Goal: Contribute content: Contribute content

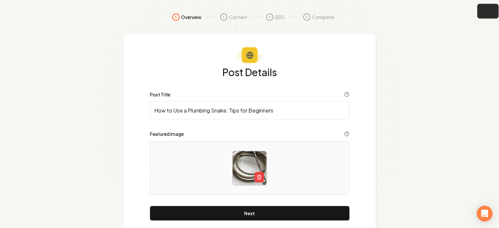
click at [489, 12] on icon "button" at bounding box center [486, 11] width 8 height 8
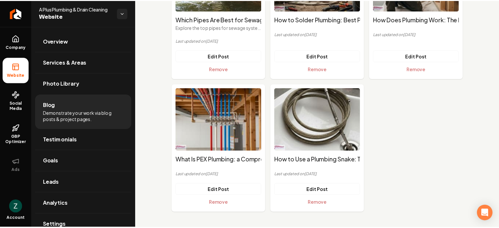
scroll to position [54, 0]
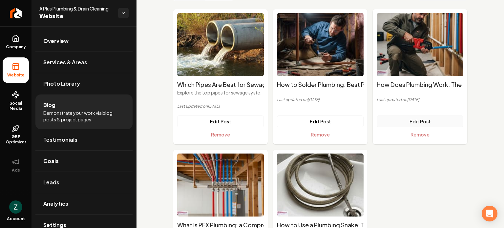
click at [414, 120] on link "Edit Post" at bounding box center [419, 121] width 87 height 12
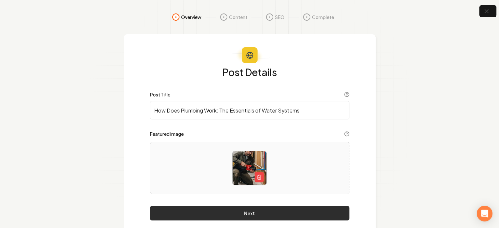
click at [274, 213] on button "Next" at bounding box center [249, 213] width 199 height 14
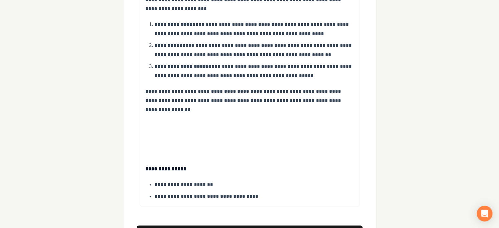
scroll to position [787, 0]
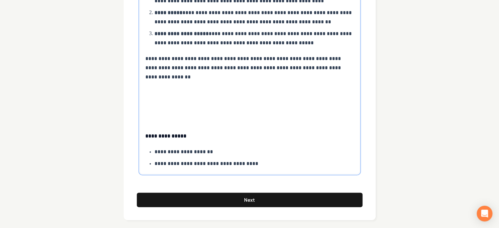
click at [188, 153] on p "**********" at bounding box center [254, 151] width 200 height 9
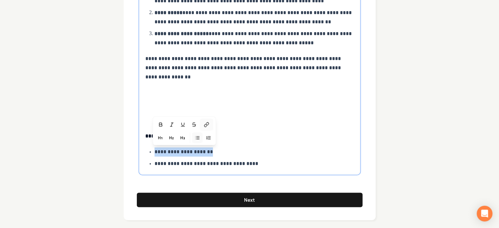
click at [207, 123] on icon at bounding box center [206, 124] width 5 height 5
click at [268, 104] on p at bounding box center [249, 106] width 209 height 37
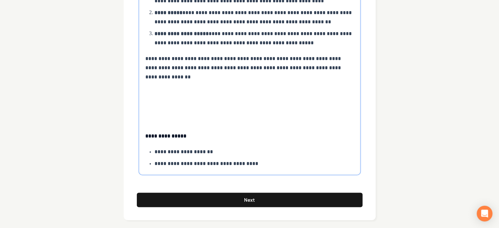
click at [195, 165] on p "**********" at bounding box center [254, 163] width 200 height 9
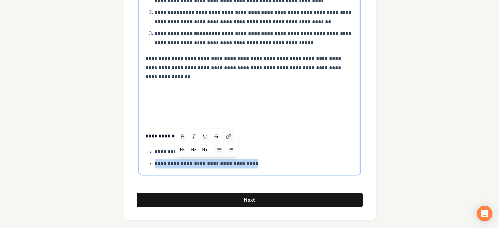
click at [226, 134] on icon at bounding box center [228, 136] width 5 height 5
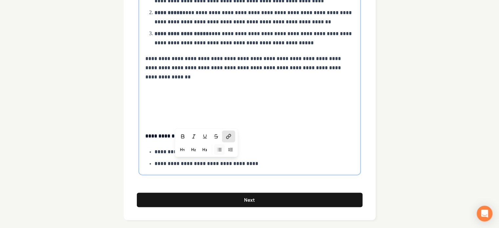
click at [330, 98] on p at bounding box center [249, 106] width 209 height 37
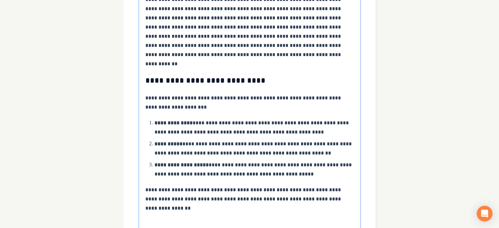
scroll to position [792, 0]
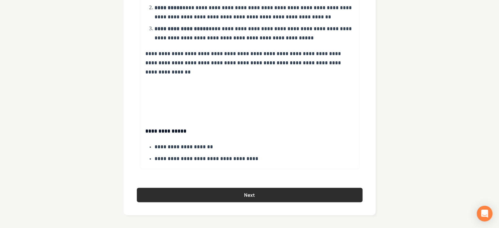
click at [244, 194] on button "Next" at bounding box center [250, 195] width 226 height 14
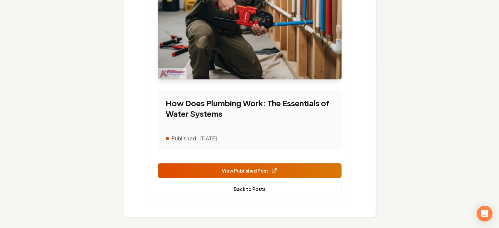
scroll to position [149, 0]
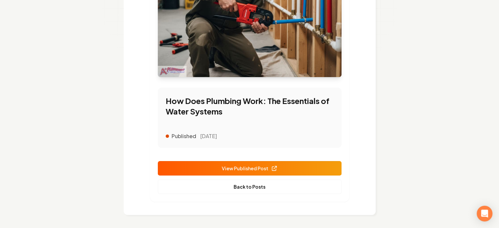
click at [260, 170] on span "View Published Post" at bounding box center [250, 168] width 56 height 7
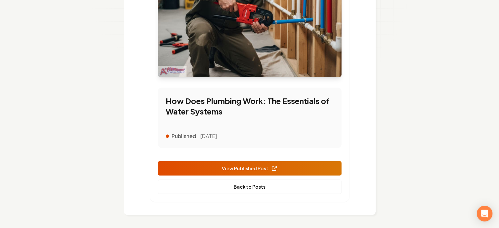
drag, startPoint x: 250, startPoint y: 185, endPoint x: 410, endPoint y: 122, distance: 171.8
click at [250, 185] on link "Back to Posts" at bounding box center [250, 186] width 184 height 14
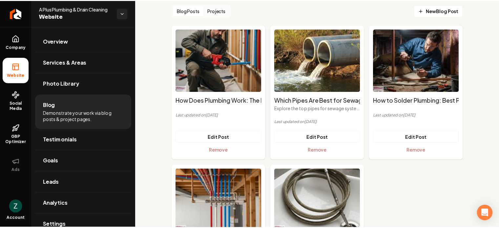
scroll to position [119, 0]
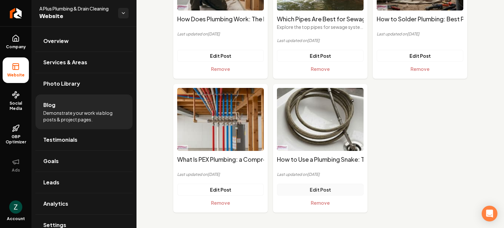
click at [319, 189] on link "Edit Post" at bounding box center [320, 190] width 87 height 12
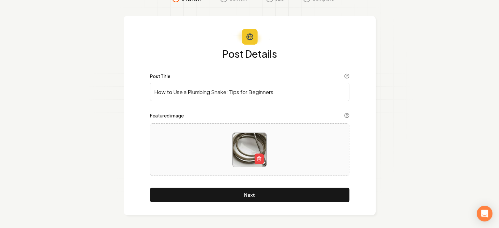
scroll to position [18, 0]
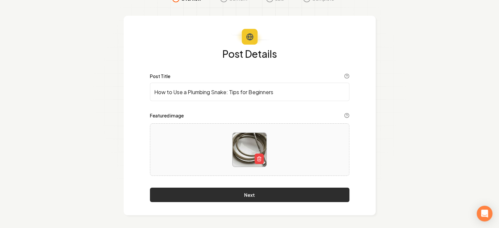
click at [242, 195] on button "Next" at bounding box center [249, 195] width 199 height 14
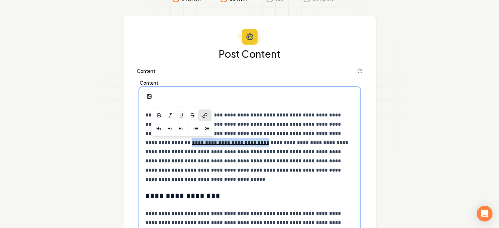
drag, startPoint x: 144, startPoint y: 143, endPoint x: 219, endPoint y: 145, distance: 75.1
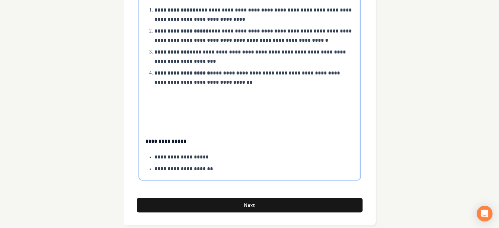
scroll to position [805, 0]
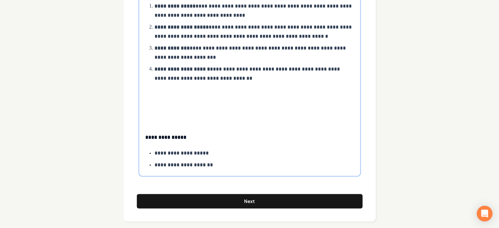
click at [174, 153] on p "**********" at bounding box center [254, 153] width 200 height 9
click at [204, 122] on button at bounding box center [203, 126] width 13 height 12
click at [158, 127] on icon "button" at bounding box center [157, 125] width 5 height 5
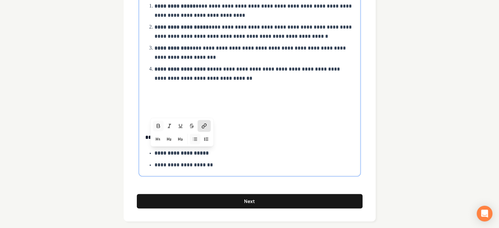
click at [205, 107] on p at bounding box center [249, 108] width 209 height 37
click at [190, 165] on p "**********" at bounding box center [254, 164] width 200 height 9
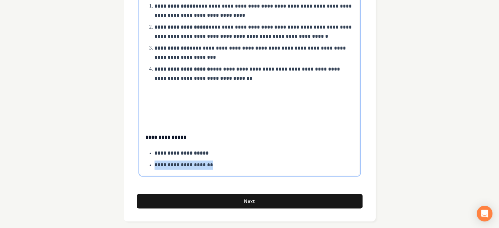
click at [190, 165] on p "**********" at bounding box center [254, 164] width 200 height 9
click at [210, 136] on icon at bounding box center [208, 137] width 5 height 5
click at [163, 136] on icon "button" at bounding box center [162, 137] width 5 height 5
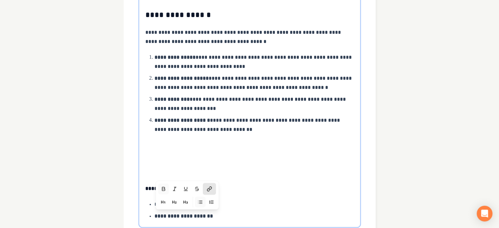
scroll to position [812, 0]
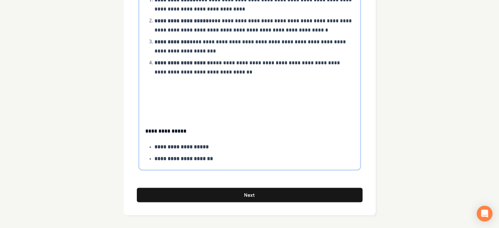
click at [297, 110] on p at bounding box center [249, 101] width 209 height 37
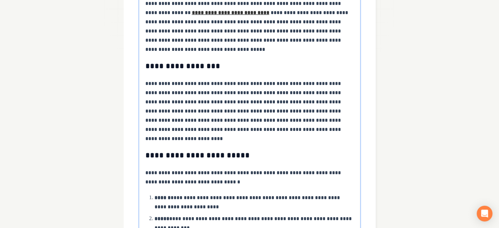
scroll to position [57, 0]
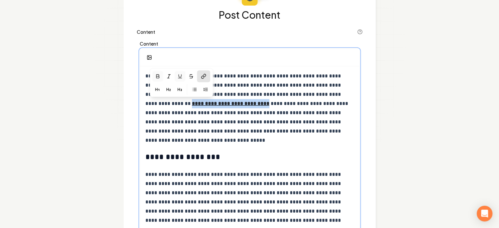
drag, startPoint x: 144, startPoint y: 104, endPoint x: 219, endPoint y: 103, distance: 75.4
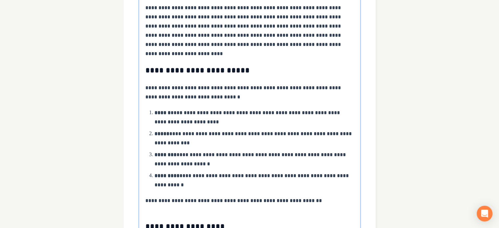
scroll to position [156, 0]
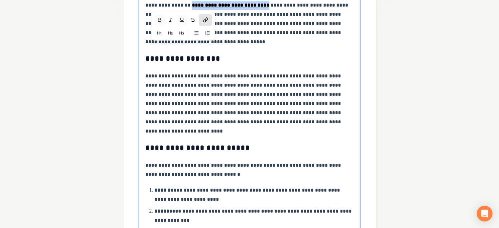
click at [184, 18] on icon "button" at bounding box center [181, 19] width 5 height 5
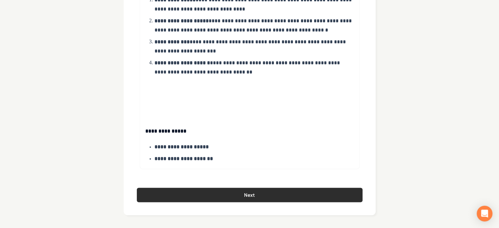
click at [244, 194] on button "Next" at bounding box center [250, 195] width 226 height 14
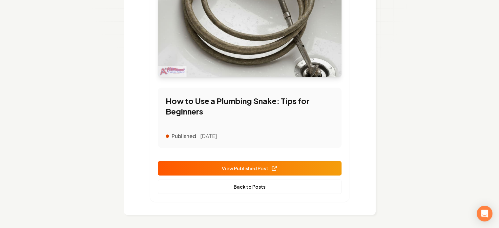
click at [268, 166] on span "View Published Post" at bounding box center [250, 168] width 56 height 7
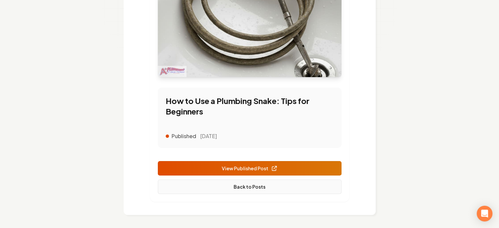
click at [241, 186] on link "Back to Posts" at bounding box center [250, 186] width 184 height 14
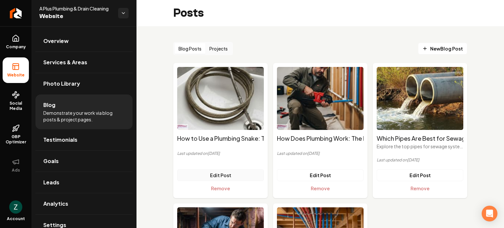
click at [224, 172] on link "Edit Post" at bounding box center [220, 175] width 87 height 12
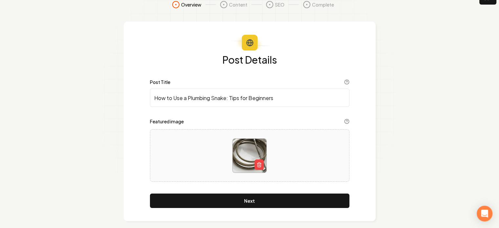
scroll to position [18, 0]
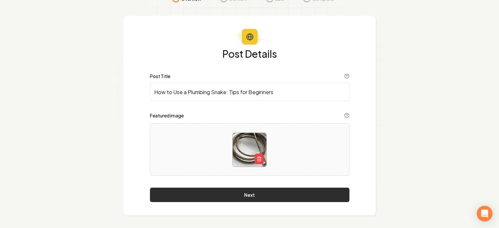
click at [268, 189] on button "Next" at bounding box center [249, 195] width 199 height 14
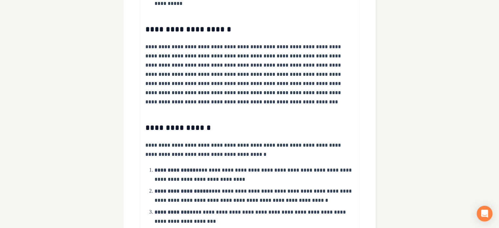
scroll to position [812, 0]
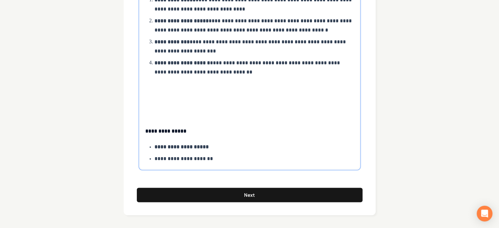
click at [183, 154] on p "**********" at bounding box center [253, 158] width 199 height 9
click at [182, 159] on link "**********" at bounding box center [183, 158] width 58 height 5
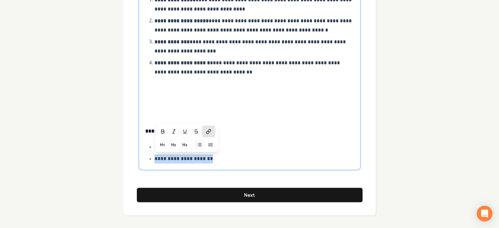
drag, startPoint x: 154, startPoint y: 159, endPoint x: 224, endPoint y: 162, distance: 69.6
click at [224, 162] on p "**********" at bounding box center [253, 158] width 199 height 9
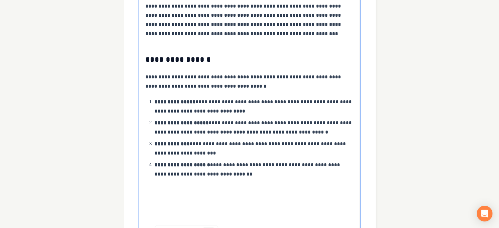
scroll to position [779, 0]
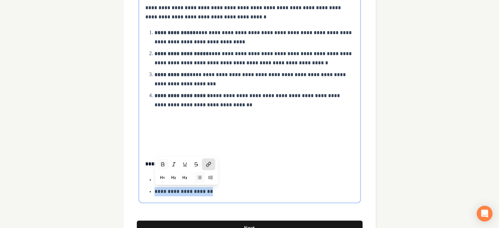
click at [162, 163] on icon "button" at bounding box center [162, 164] width 5 height 5
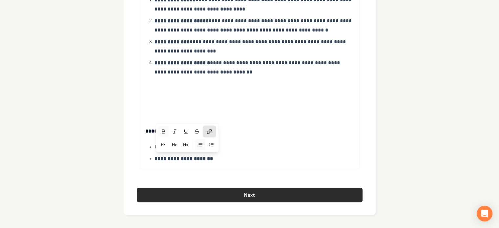
click at [256, 196] on button "Next" at bounding box center [250, 195] width 226 height 14
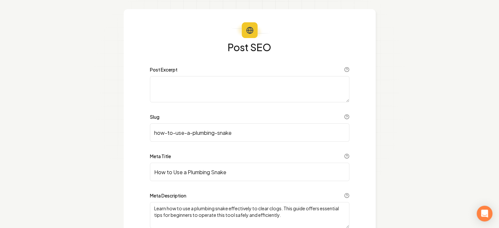
scroll to position [77, 0]
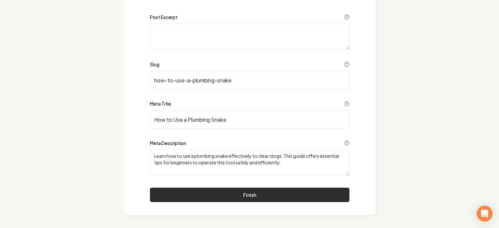
click at [269, 194] on button "Finish" at bounding box center [249, 195] width 199 height 14
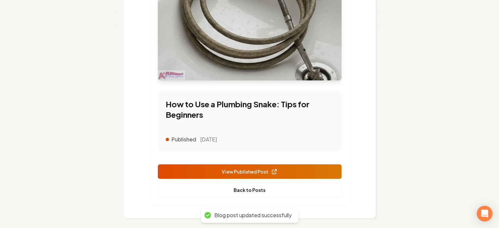
scroll to position [149, 0]
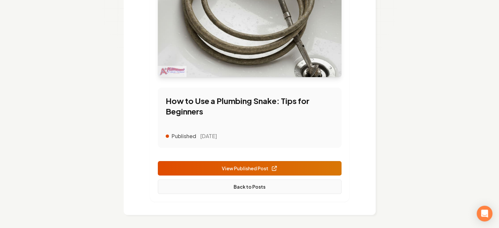
click at [246, 187] on link "Back to Posts" at bounding box center [250, 186] width 184 height 14
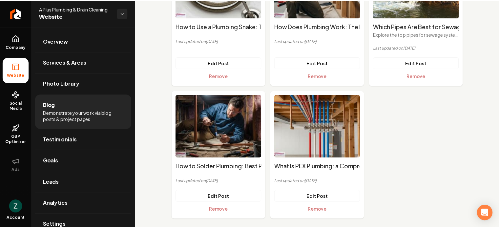
scroll to position [119, 0]
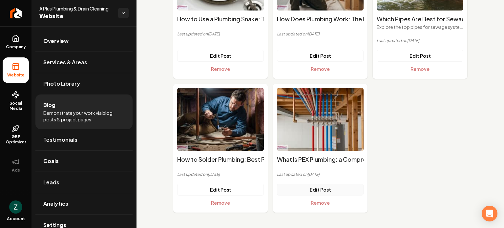
click at [321, 189] on link "Edit Post" at bounding box center [320, 190] width 87 height 12
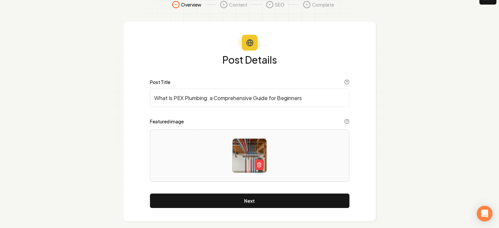
scroll to position [18, 0]
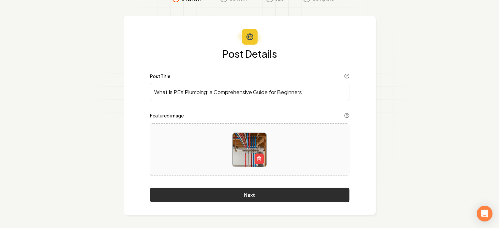
click at [246, 197] on button "Next" at bounding box center [249, 195] width 199 height 14
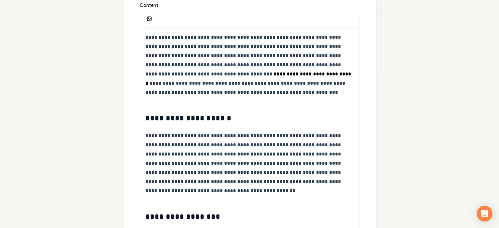
scroll to position [117, 0]
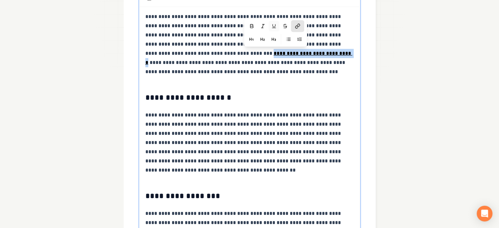
drag, startPoint x: 236, startPoint y: 55, endPoint x: 313, endPoint y: 57, distance: 76.7
click at [313, 57] on p "**********" at bounding box center [249, 44] width 209 height 64
click at [252, 24] on icon "button" at bounding box center [251, 26] width 3 height 4
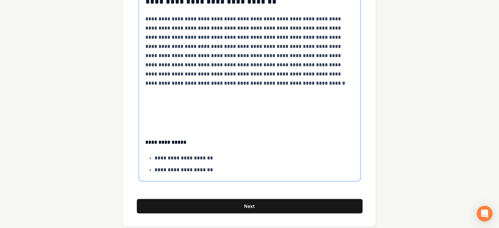
scroll to position [838, 0]
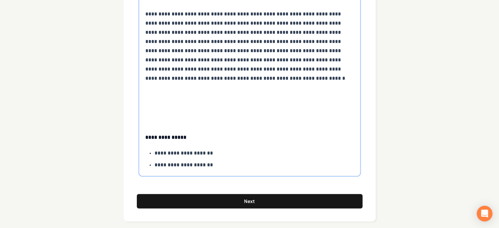
click at [160, 153] on p "**********" at bounding box center [254, 153] width 200 height 9
drag, startPoint x: 160, startPoint y: 153, endPoint x: 206, endPoint y: 154, distance: 46.6
click at [206, 154] on p "**********" at bounding box center [254, 153] width 200 height 9
click at [209, 126] on icon at bounding box center [208, 125] width 5 height 5
click at [209, 126] on icon at bounding box center [209, 125] width 3 height 3
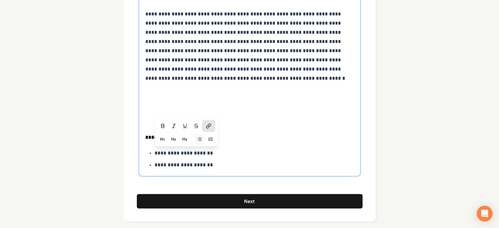
click at [159, 164] on p "**********" at bounding box center [254, 164] width 200 height 9
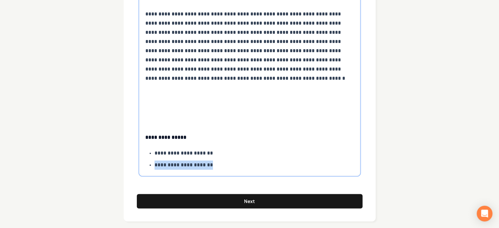
drag, startPoint x: 159, startPoint y: 164, endPoint x: 199, endPoint y: 166, distance: 40.7
click at [199, 166] on p "**********" at bounding box center [254, 164] width 200 height 9
click at [208, 137] on icon at bounding box center [207, 136] width 3 height 3
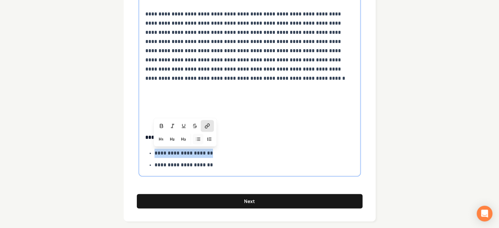
drag, startPoint x: 155, startPoint y: 153, endPoint x: 217, endPoint y: 156, distance: 61.7
click at [213, 155] on link "**********" at bounding box center [183, 153] width 58 height 5
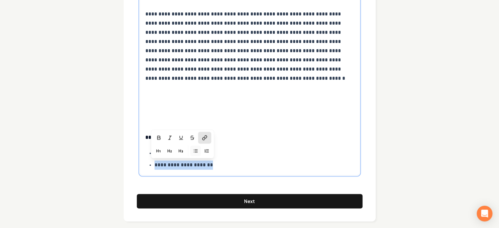
drag, startPoint x: 154, startPoint y: 166, endPoint x: 212, endPoint y: 169, distance: 58.8
click at [212, 169] on p "**********" at bounding box center [254, 164] width 200 height 9
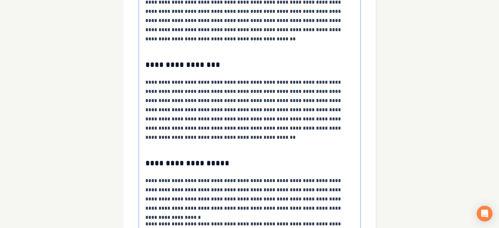
scroll to position [84, 0]
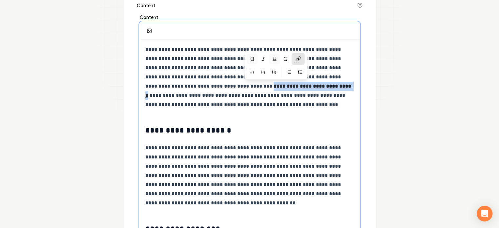
drag, startPoint x: 242, startPoint y: 86, endPoint x: 313, endPoint y: 84, distance: 71.2
click at [313, 84] on u "**********" at bounding box center [248, 91] width 207 height 14
click at [253, 59] on icon "button" at bounding box center [252, 59] width 3 height 4
click at [253, 59] on icon "button" at bounding box center [251, 58] width 5 height 5
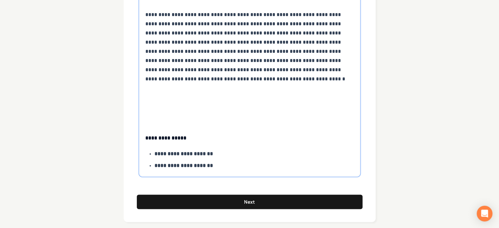
scroll to position [838, 0]
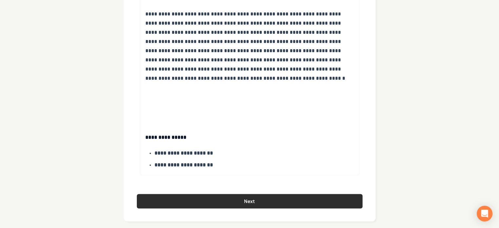
click at [246, 200] on button "Next" at bounding box center [250, 201] width 226 height 14
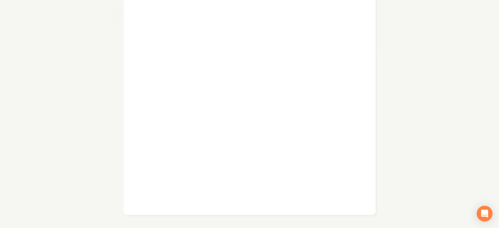
scroll to position [149, 0]
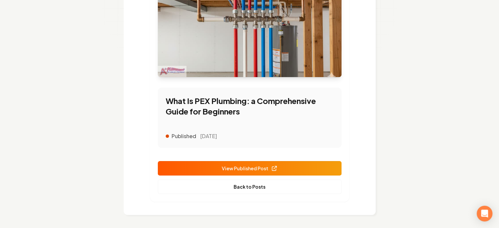
click at [259, 171] on span "View Published Post" at bounding box center [250, 168] width 56 height 7
click at [262, 169] on span "View Published Post" at bounding box center [250, 168] width 56 height 7
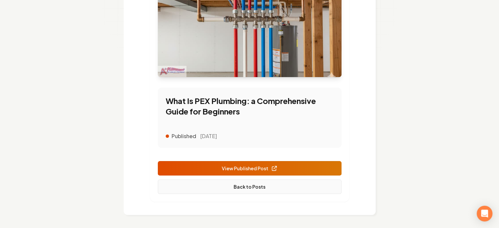
click at [246, 187] on link "Back to Posts" at bounding box center [250, 186] width 184 height 14
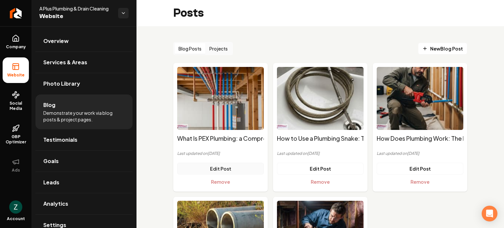
click at [219, 166] on link "Edit Post" at bounding box center [220, 169] width 87 height 12
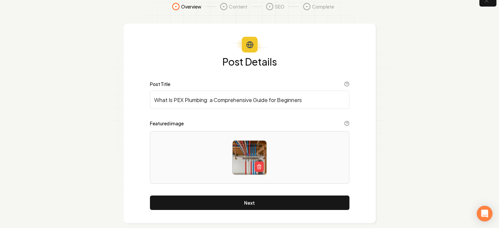
scroll to position [18, 0]
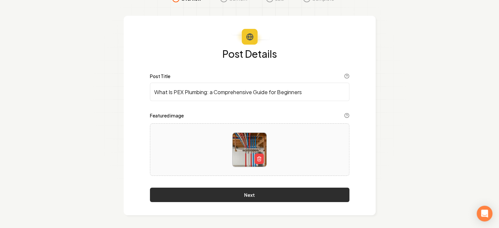
click at [248, 196] on button "Next" at bounding box center [249, 195] width 199 height 14
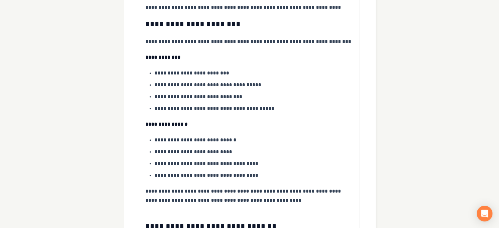
scroll to position [805, 0]
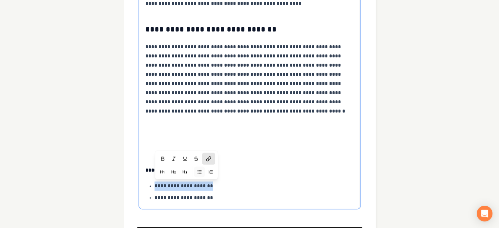
drag, startPoint x: 232, startPoint y: 186, endPoint x: 156, endPoint y: 183, distance: 76.5
click at [156, 183] on p "**********" at bounding box center [253, 185] width 199 height 9
click at [163, 157] on icon "button" at bounding box center [162, 159] width 3 height 4
click at [229, 198] on p "**********" at bounding box center [253, 197] width 199 height 9
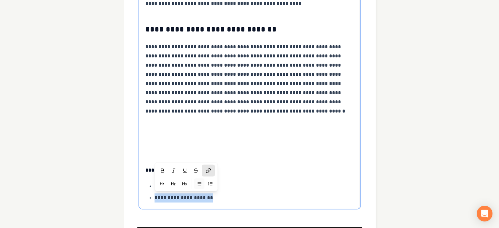
drag, startPoint x: 229, startPoint y: 198, endPoint x: 155, endPoint y: 196, distance: 73.5
click at [155, 196] on p "**********" at bounding box center [253, 197] width 199 height 9
click at [159, 170] on icon "button" at bounding box center [160, 171] width 3 height 4
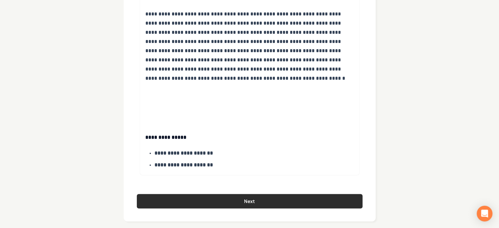
click at [270, 202] on button "Next" at bounding box center [250, 201] width 226 height 14
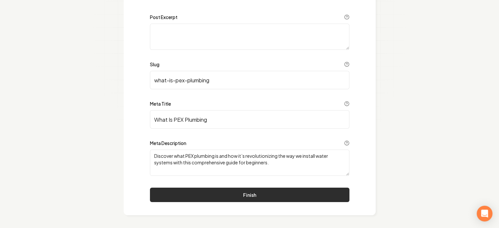
click at [268, 194] on button "Finish" at bounding box center [249, 195] width 199 height 14
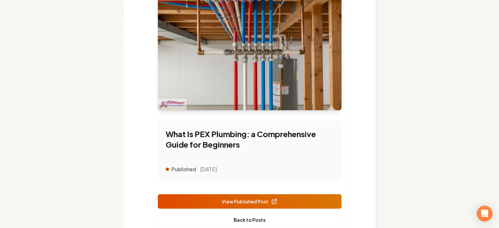
scroll to position [149, 0]
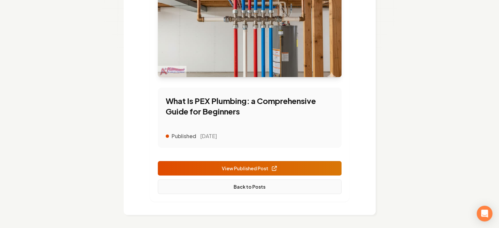
click at [255, 190] on link "Back to Posts" at bounding box center [250, 186] width 184 height 14
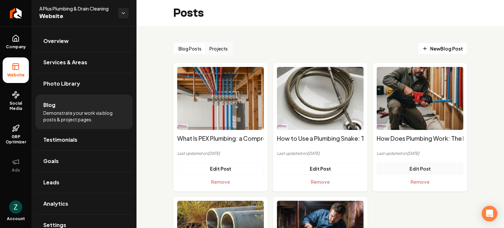
click at [420, 170] on link "Edit Post" at bounding box center [419, 169] width 87 height 12
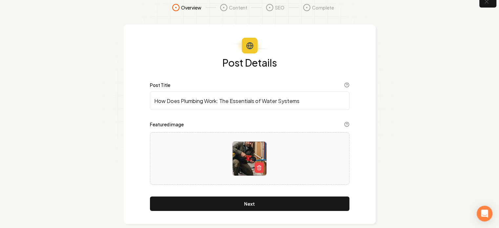
scroll to position [18, 0]
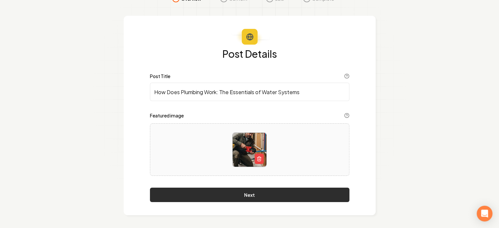
click at [243, 196] on button "Next" at bounding box center [249, 195] width 199 height 14
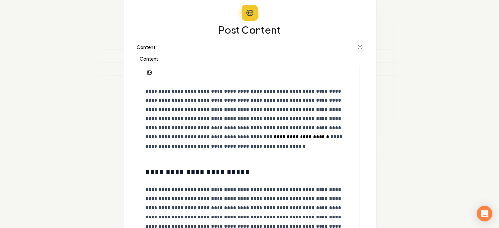
scroll to position [51, 0]
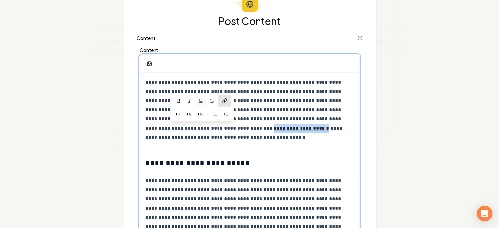
drag, startPoint x: 174, startPoint y: 129, endPoint x: 229, endPoint y: 128, distance: 55.1
click at [273, 128] on u "**********" at bounding box center [300, 128] width 55 height 5
click at [180, 98] on icon "button" at bounding box center [178, 100] width 5 height 5
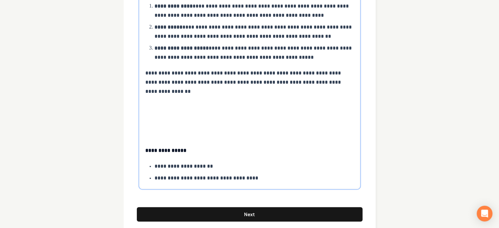
scroll to position [792, 0]
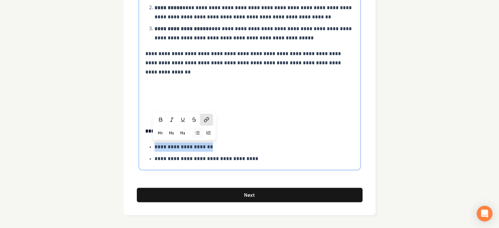
drag, startPoint x: 224, startPoint y: 148, endPoint x: 154, endPoint y: 146, distance: 69.9
click at [154, 146] on p "**********" at bounding box center [253, 146] width 199 height 9
click at [161, 119] on icon "button" at bounding box center [160, 119] width 5 height 5
click at [309, 93] on p at bounding box center [249, 101] width 209 height 37
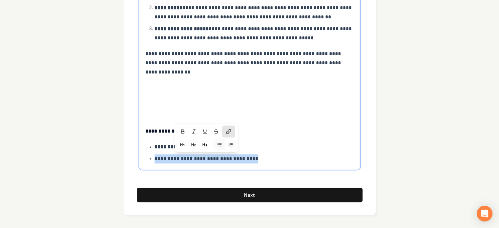
drag, startPoint x: 267, startPoint y: 160, endPoint x: 155, endPoint y: 160, distance: 111.5
click at [155, 160] on p "**********" at bounding box center [253, 158] width 199 height 9
click at [181, 133] on icon "button" at bounding box center [182, 131] width 5 height 5
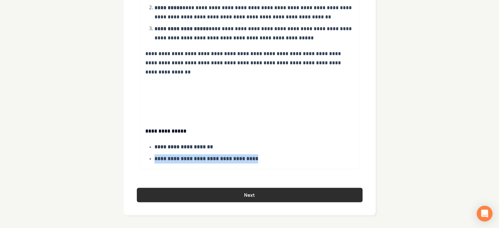
click at [269, 194] on button "Next" at bounding box center [250, 195] width 226 height 14
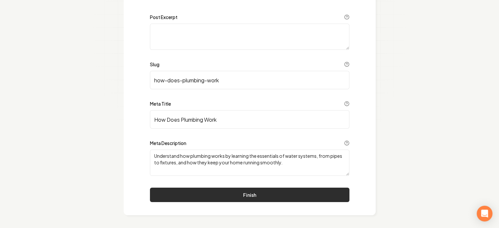
click at [257, 196] on button "Finish" at bounding box center [249, 195] width 199 height 14
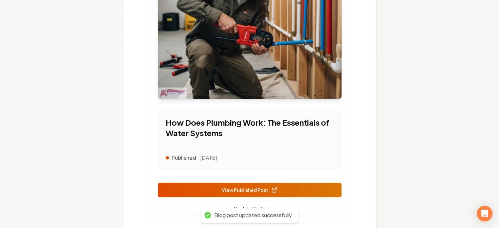
scroll to position [149, 0]
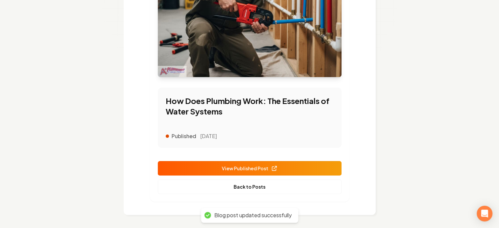
click at [252, 169] on span "View Published Post" at bounding box center [250, 168] width 56 height 7
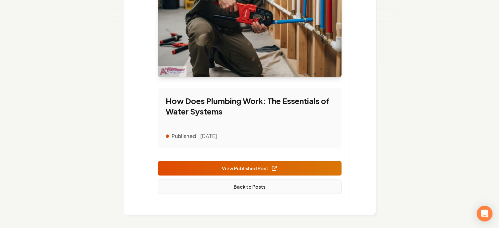
click at [248, 186] on link "Back to Posts" at bounding box center [250, 186] width 184 height 14
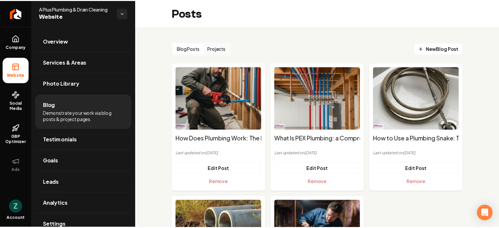
scroll to position [98, 0]
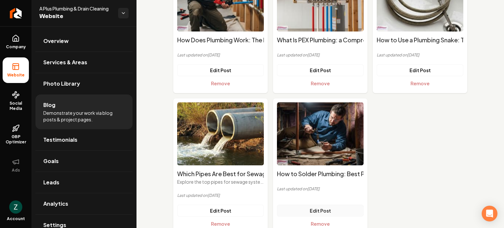
click at [314, 212] on link "Edit Post" at bounding box center [320, 211] width 87 height 12
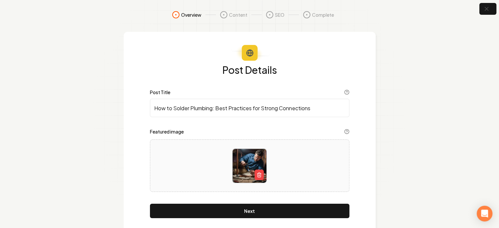
scroll to position [18, 0]
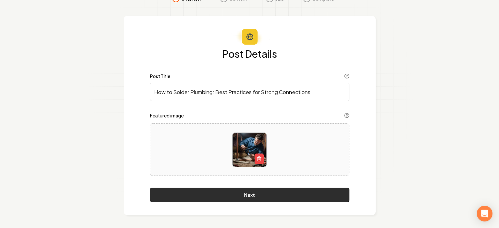
click at [259, 194] on button "Next" at bounding box center [249, 195] width 199 height 14
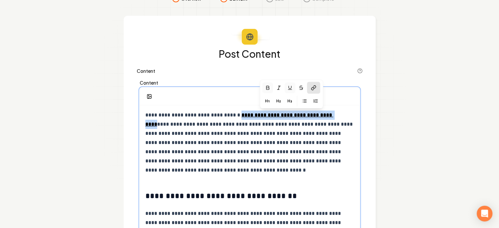
drag, startPoint x: 245, startPoint y: 115, endPoint x: 337, endPoint y: 116, distance: 92.1
click at [337, 116] on p "**********" at bounding box center [249, 142] width 209 height 64
click at [268, 89] on icon "button" at bounding box center [267, 87] width 5 height 5
click at [265, 85] on icon "button" at bounding box center [266, 87] width 5 height 5
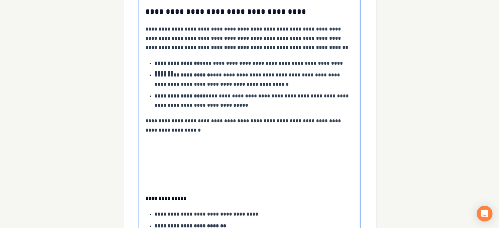
scroll to position [817, 0]
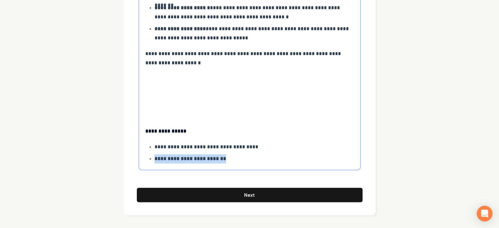
drag, startPoint x: 245, startPoint y: 158, endPoint x: 155, endPoint y: 155, distance: 90.5
click at [155, 155] on p "**********" at bounding box center [253, 158] width 199 height 9
click at [166, 132] on icon "button" at bounding box center [168, 131] width 5 height 5
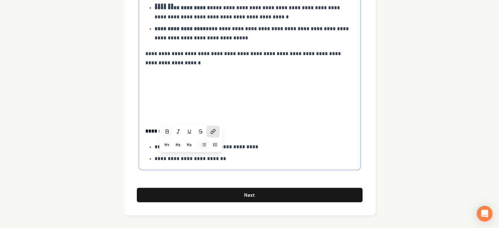
click at [166, 131] on icon "button" at bounding box center [166, 131] width 5 height 5
click at [259, 128] on p "**********" at bounding box center [249, 131] width 209 height 9
click at [193, 149] on p "**********" at bounding box center [254, 146] width 200 height 9
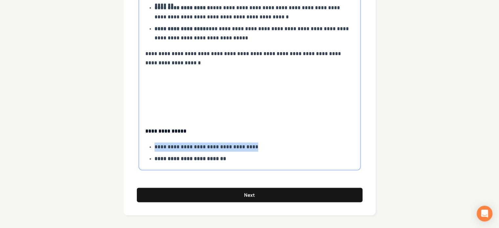
click at [193, 149] on p "**********" at bounding box center [254, 146] width 200 height 9
click at [229, 121] on icon at bounding box center [228, 119] width 5 height 5
click at [184, 118] on icon "button" at bounding box center [182, 119] width 5 height 5
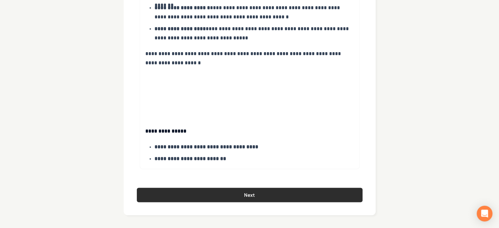
click at [291, 196] on button "Next" at bounding box center [250, 195] width 226 height 14
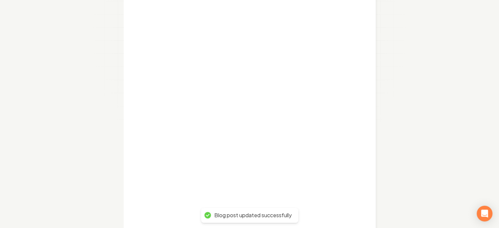
scroll to position [149, 0]
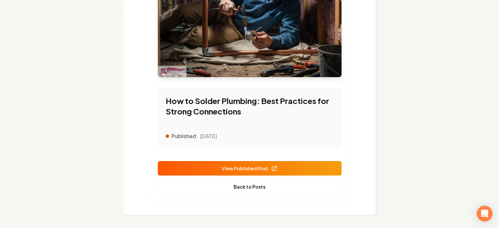
click at [268, 168] on span "View Published Post" at bounding box center [250, 168] width 56 height 7
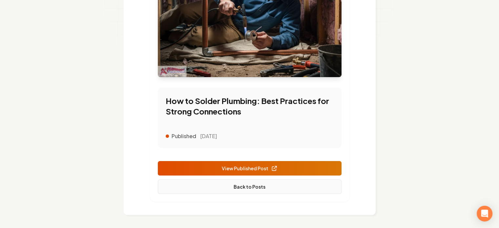
click at [245, 189] on link "Back to Posts" at bounding box center [250, 186] width 184 height 14
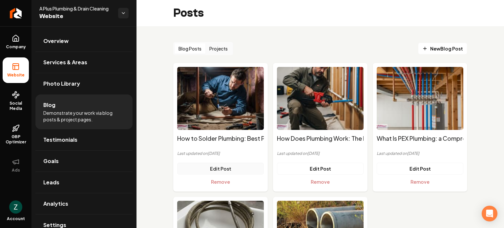
click at [224, 171] on link "Edit Post" at bounding box center [220, 169] width 87 height 12
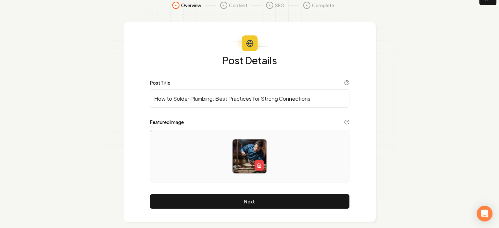
scroll to position [18, 0]
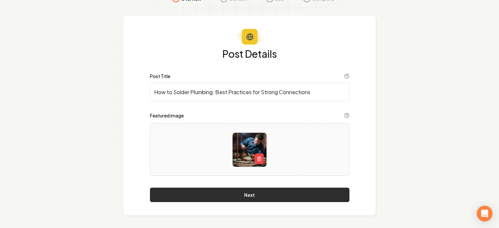
click at [244, 195] on button "Next" at bounding box center [249, 195] width 199 height 14
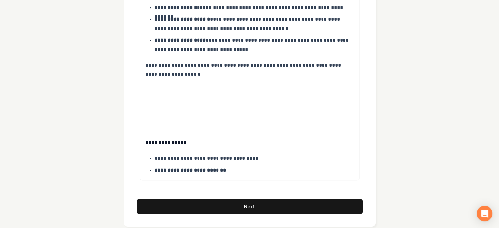
scroll to position [817, 0]
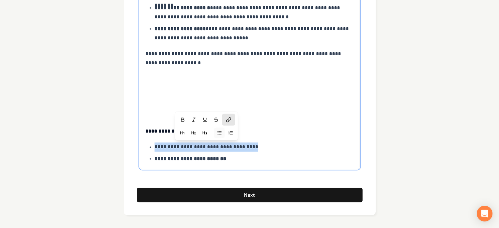
drag, startPoint x: 267, startPoint y: 146, endPoint x: 155, endPoint y: 150, distance: 111.9
click at [155, 150] on p "**********" at bounding box center [253, 146] width 199 height 9
click at [181, 120] on icon "button" at bounding box center [182, 119] width 5 height 5
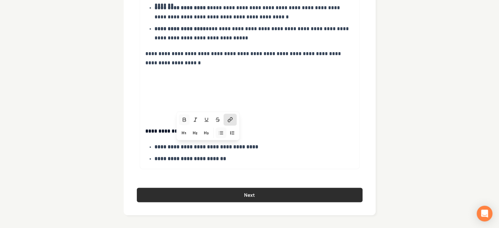
click at [227, 192] on button "Next" at bounding box center [250, 195] width 226 height 14
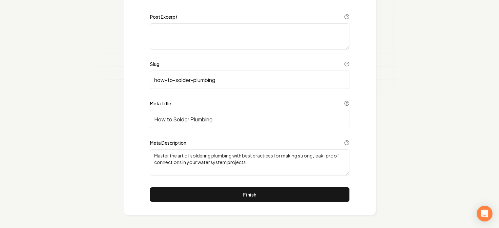
scroll to position [77, 0]
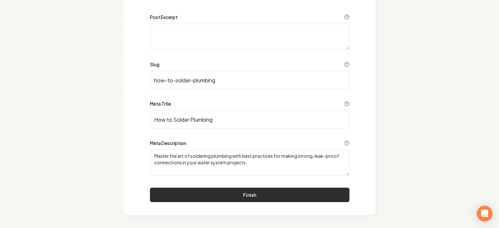
click at [227, 193] on button "Finish" at bounding box center [249, 195] width 199 height 14
